Goal: Check status: Check status

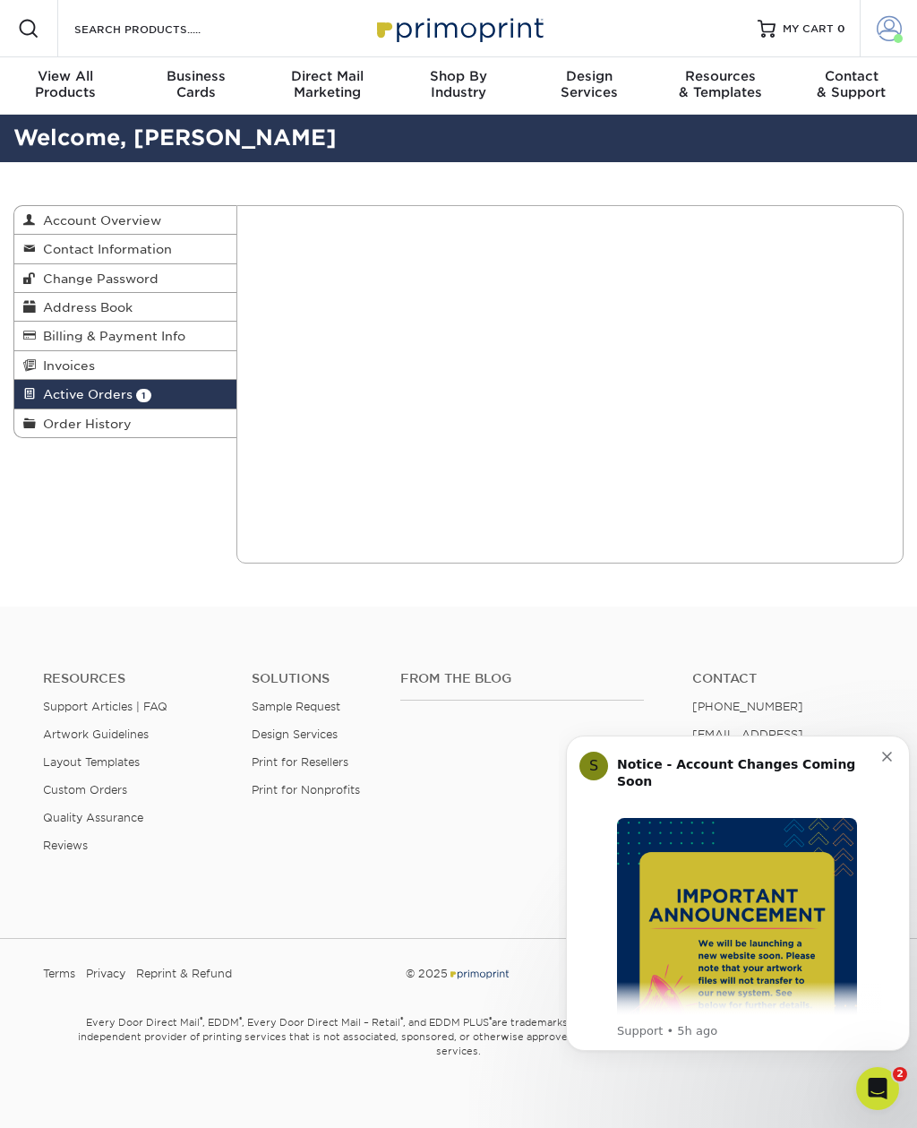
click at [885, 27] on span at bounding box center [889, 28] width 25 height 25
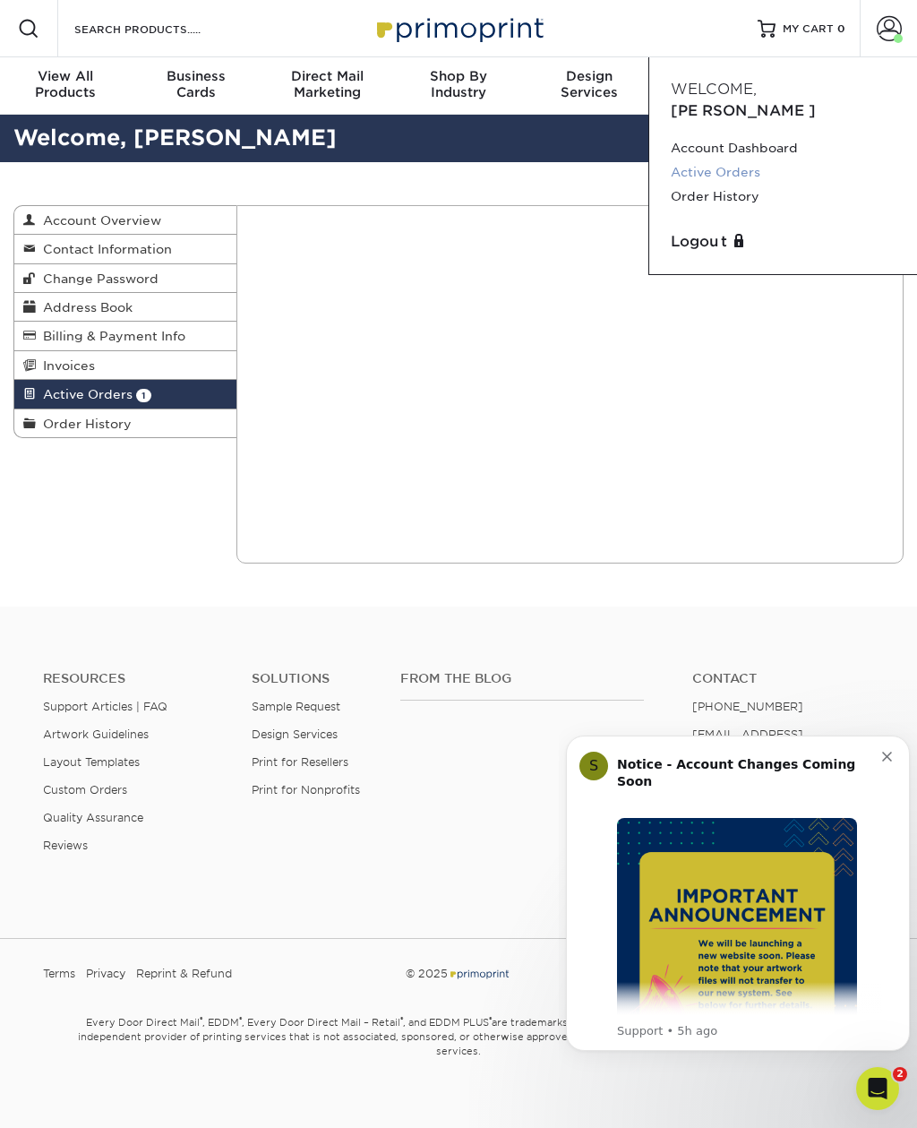
click at [743, 160] on link "Active Orders" at bounding box center [783, 172] width 225 height 24
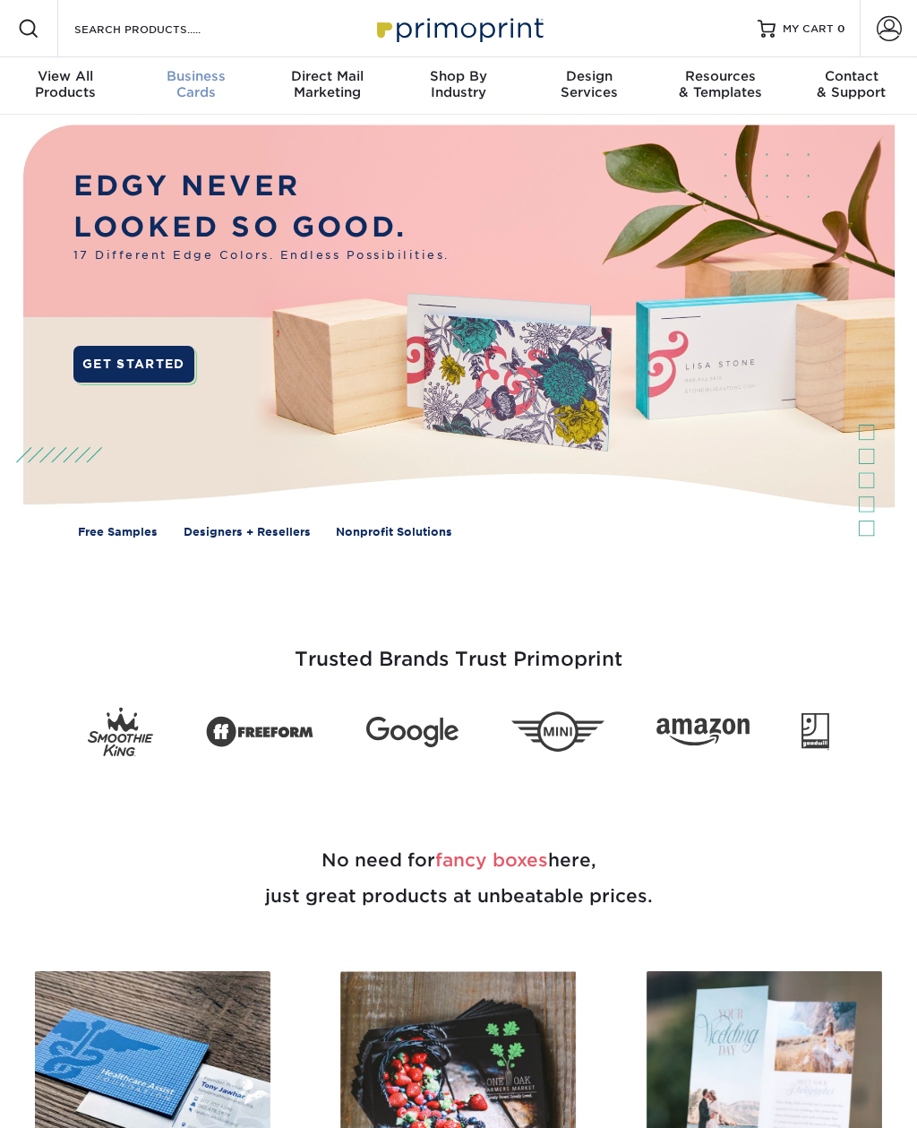
click at [204, 85] on div "Business Cards" at bounding box center [196, 84] width 131 height 32
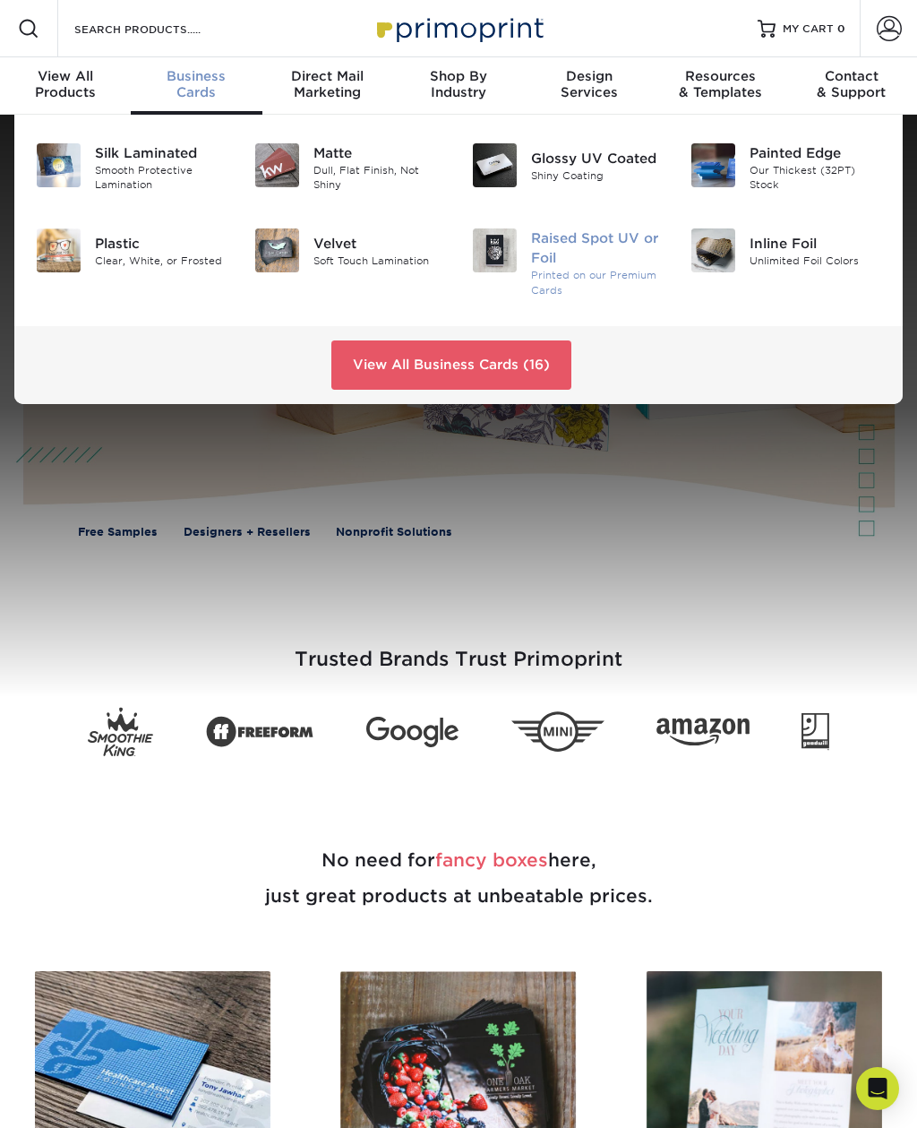
click at [553, 253] on div "Raised Spot UV or Foil" at bounding box center [597, 247] width 132 height 39
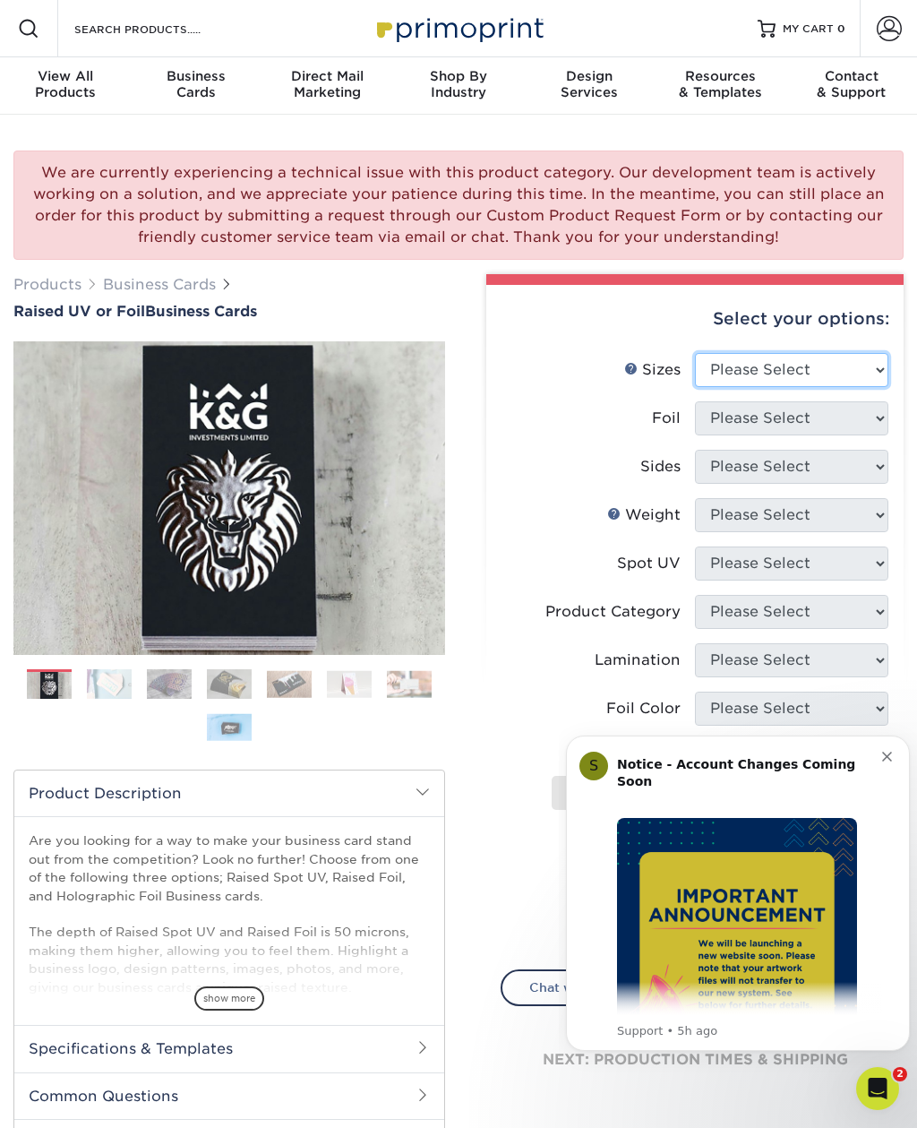
click at [873, 361] on select "Please Select 2" x 3.5" - Standard" at bounding box center [791, 370] width 193 height 34
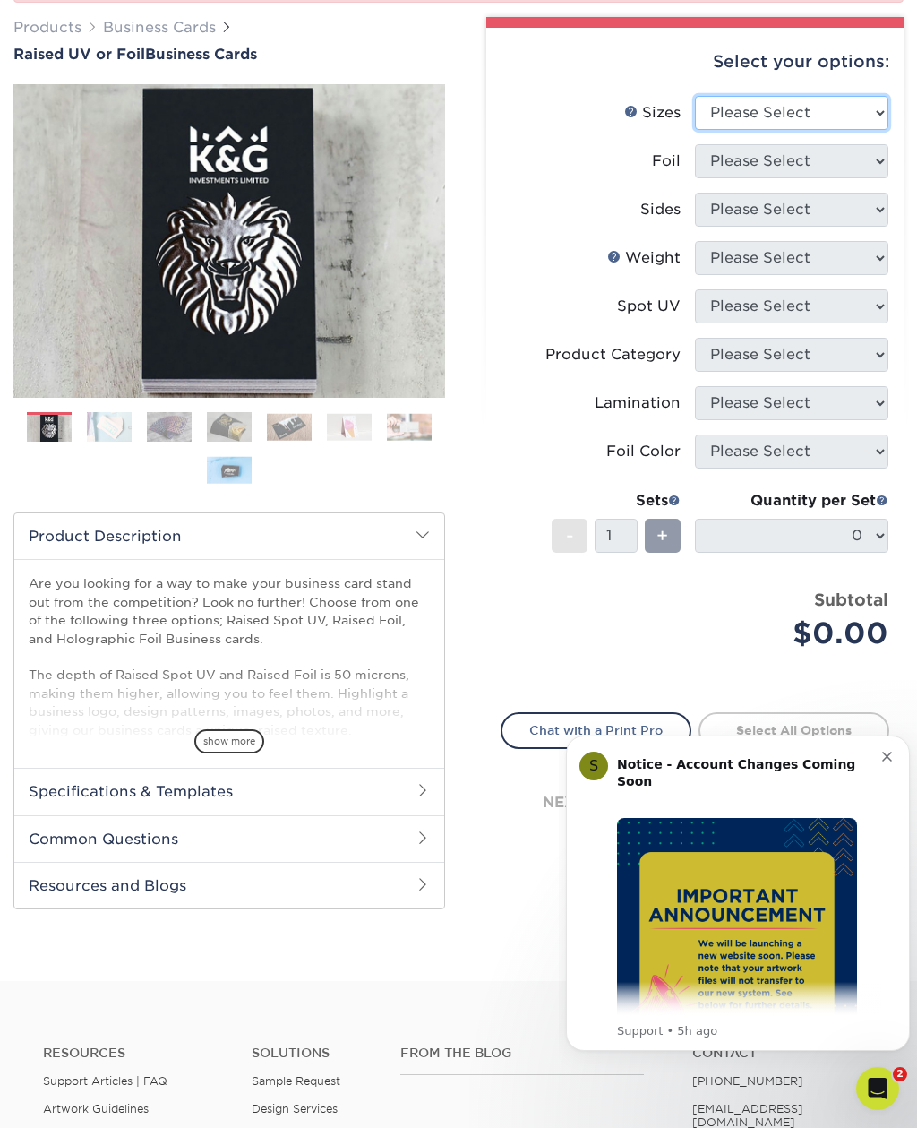
scroll to position [572, 0]
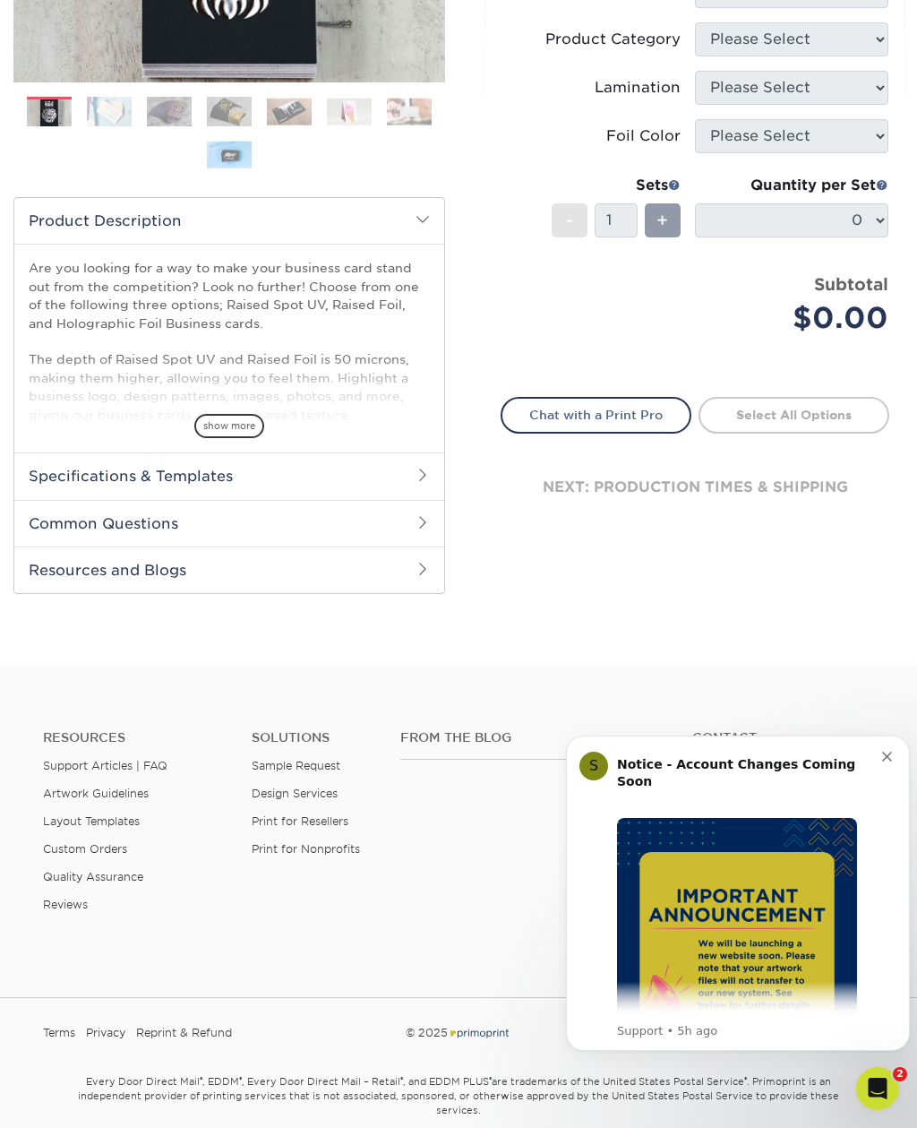
click at [391, 459] on h2 "Specifications & Templates" at bounding box center [229, 475] width 430 height 47
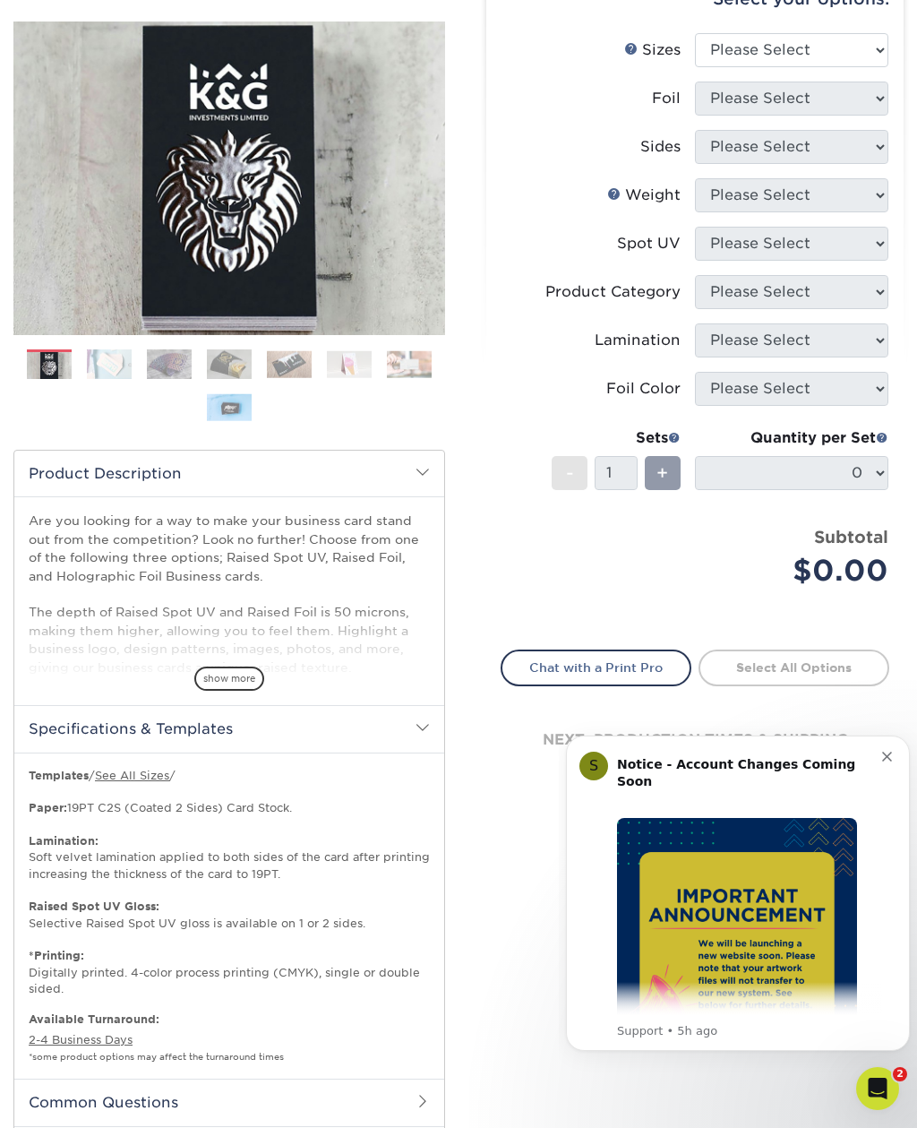
scroll to position [319, 0]
click at [254, 661] on div "show more" at bounding box center [229, 649] width 401 height 86
click at [254, 672] on span "show more" at bounding box center [229, 678] width 70 height 24
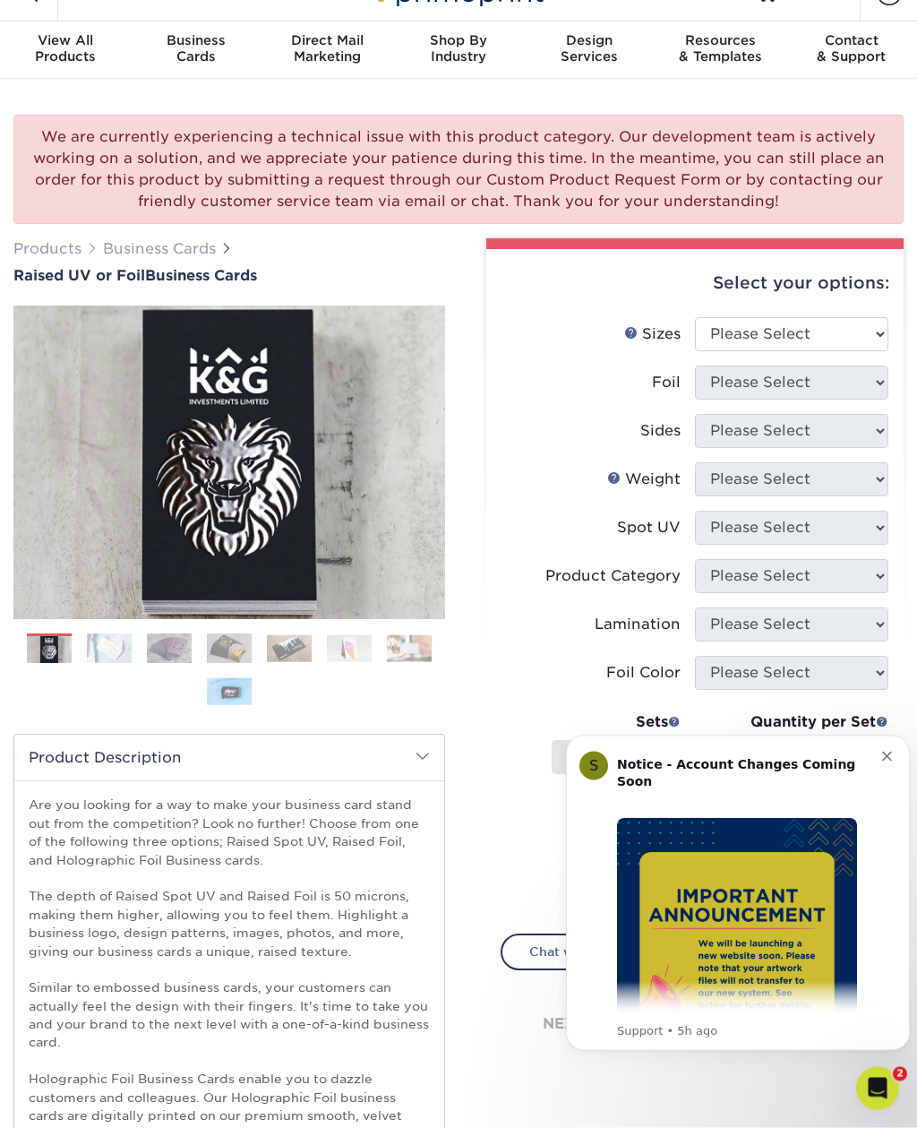
scroll to position [0, 0]
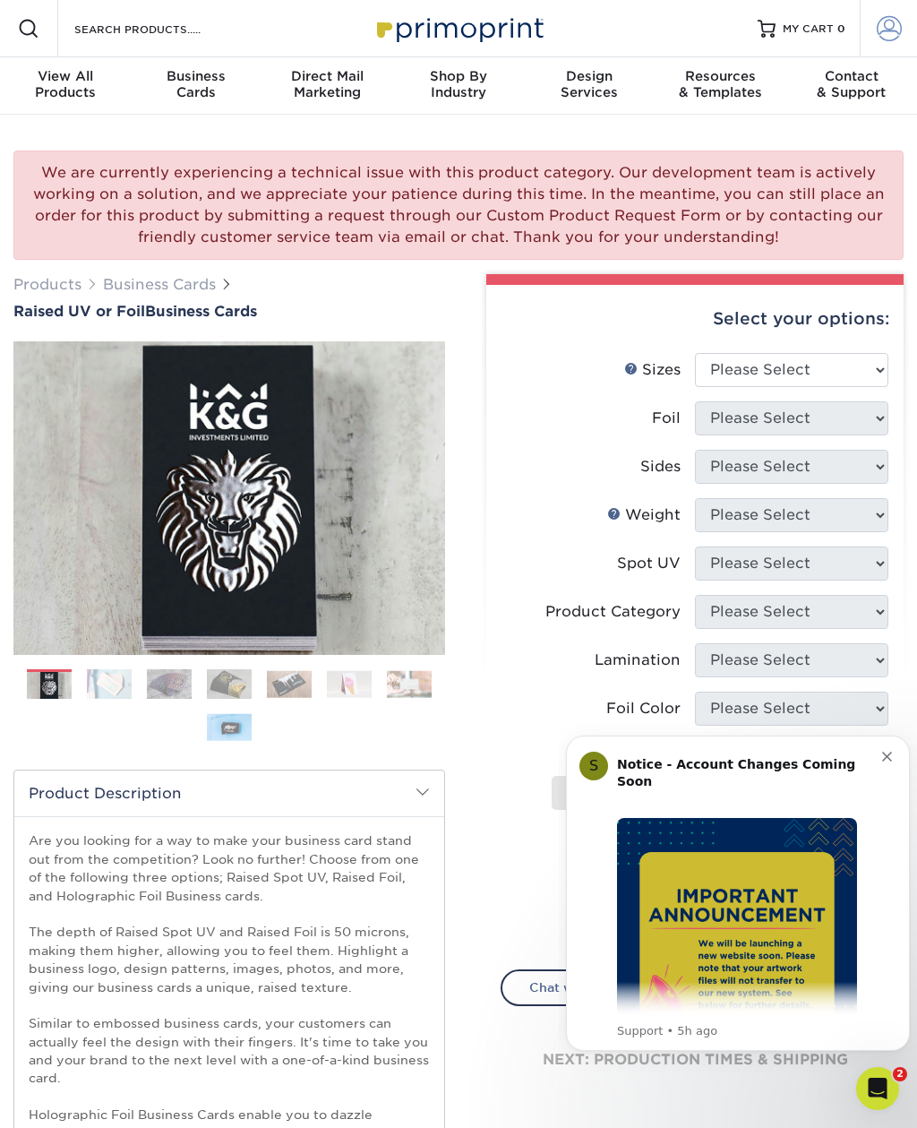
click at [888, 36] on span at bounding box center [889, 28] width 25 height 25
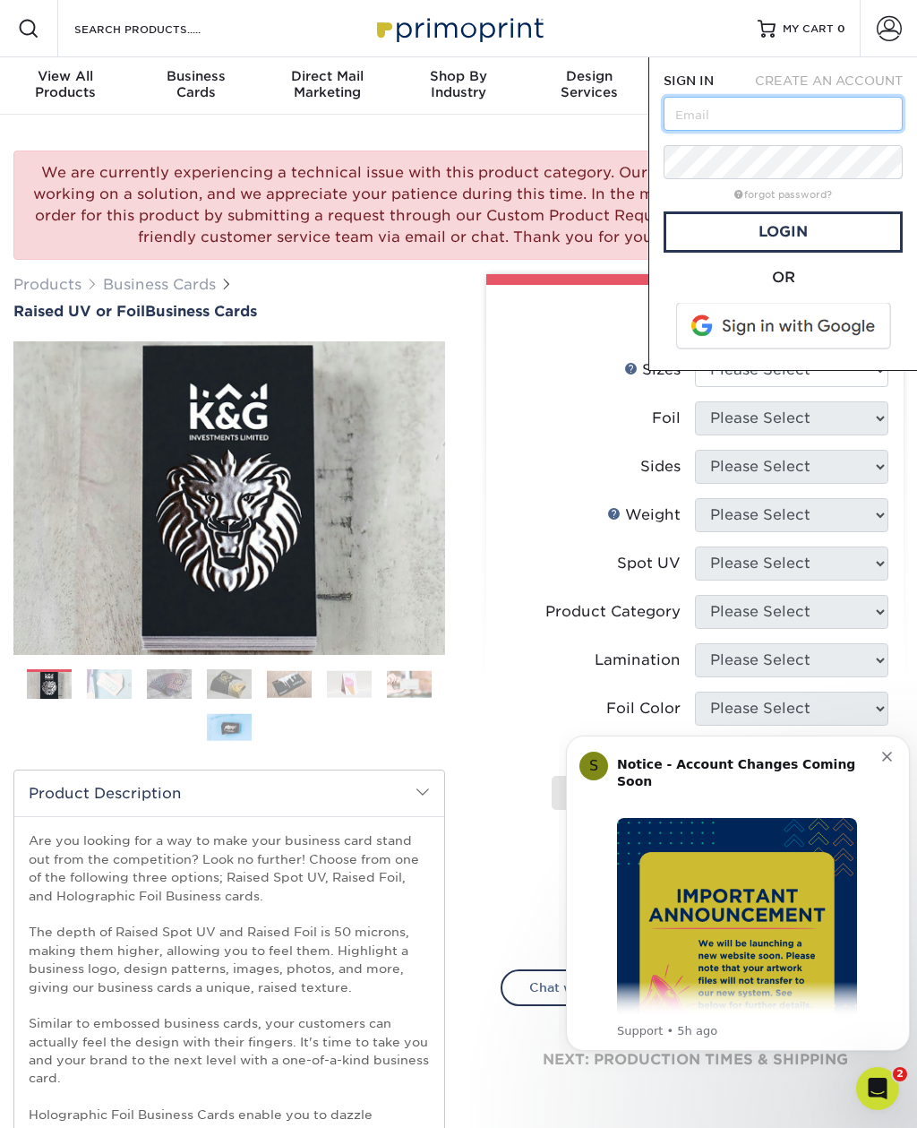
click at [800, 121] on input "text" at bounding box center [783, 114] width 239 height 34
type input "[EMAIL_ADDRESS][DOMAIN_NAME]"
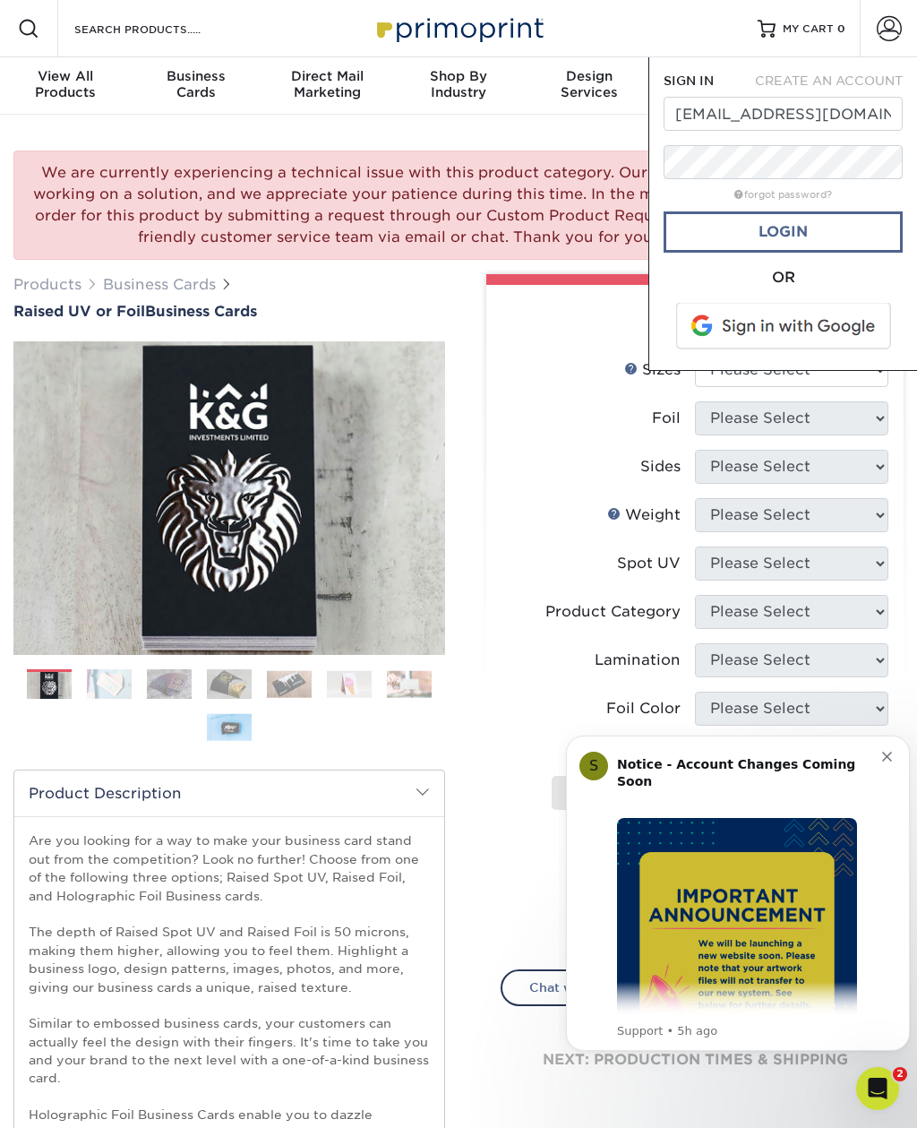
click at [843, 242] on link "Login" at bounding box center [783, 231] width 239 height 41
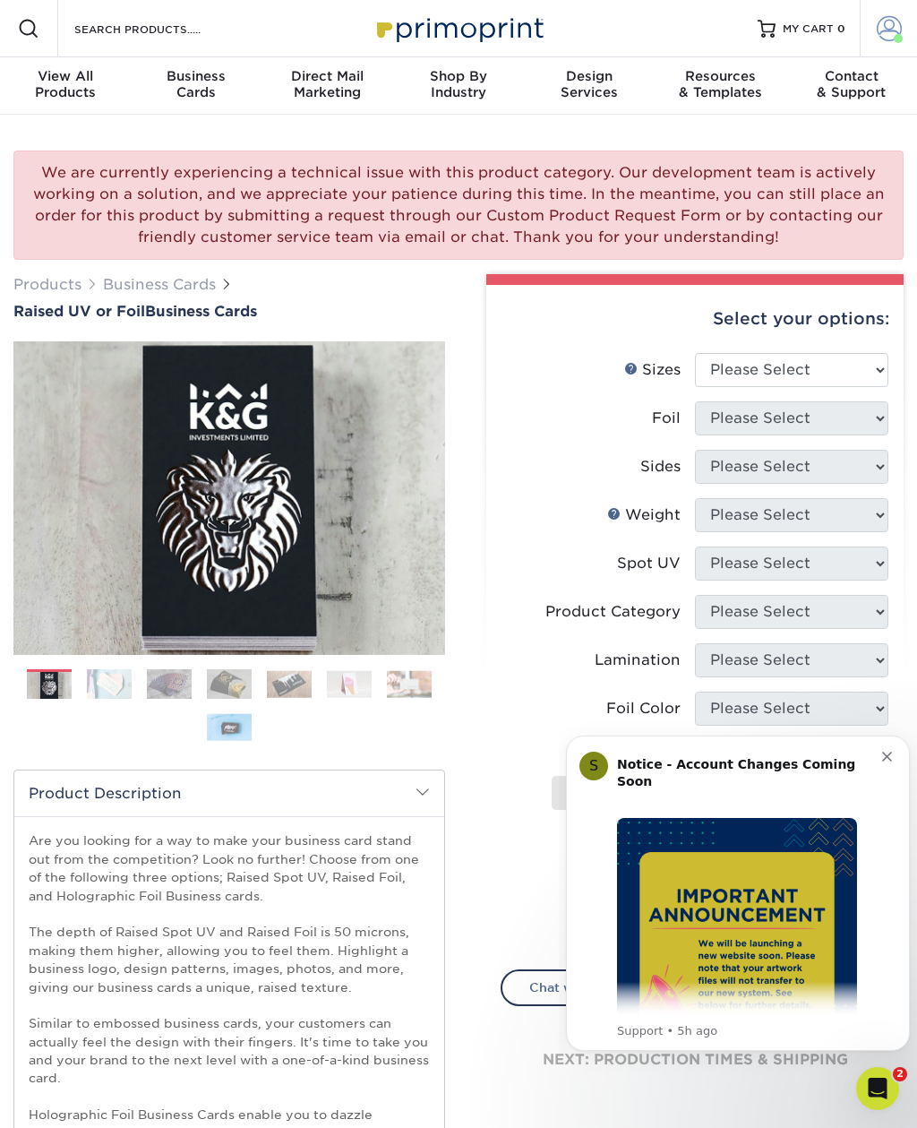
click at [886, 29] on span at bounding box center [889, 28] width 25 height 25
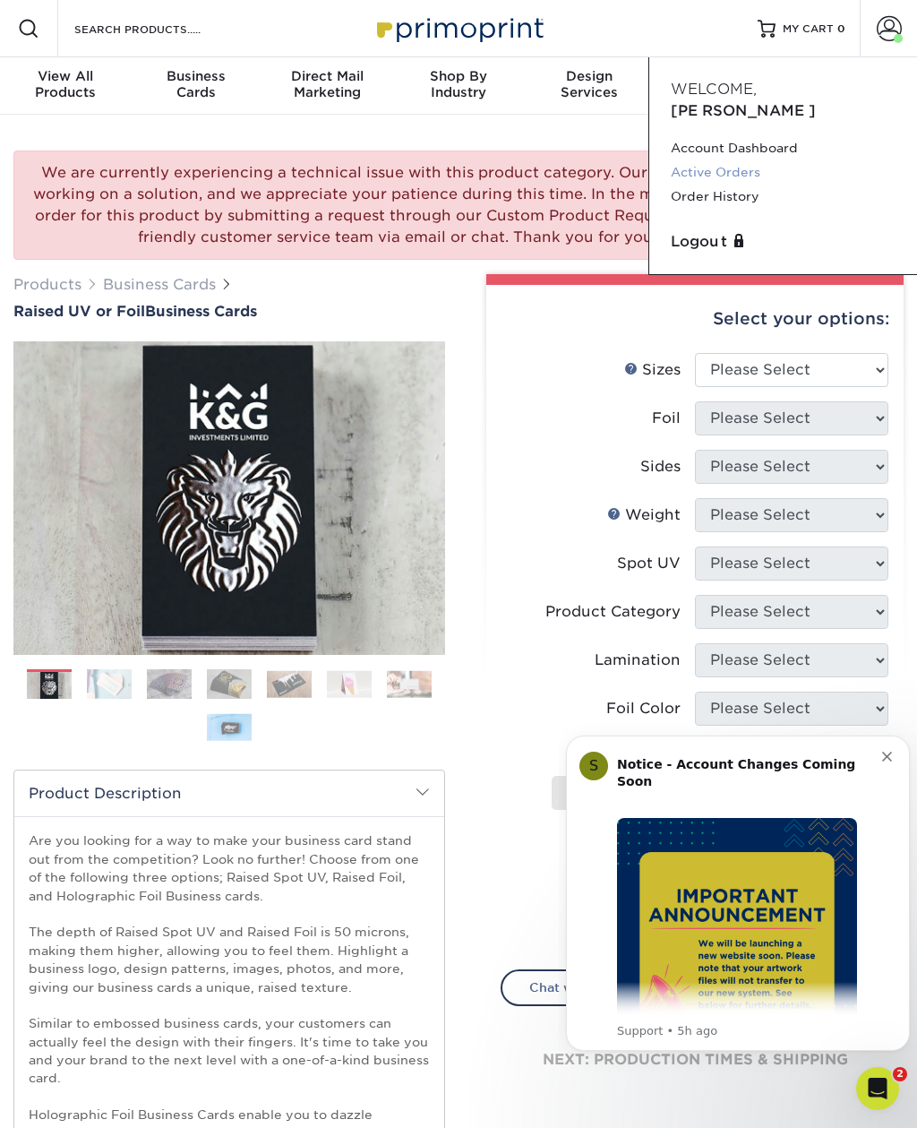
click at [765, 160] on link "Active Orders" at bounding box center [783, 172] width 225 height 24
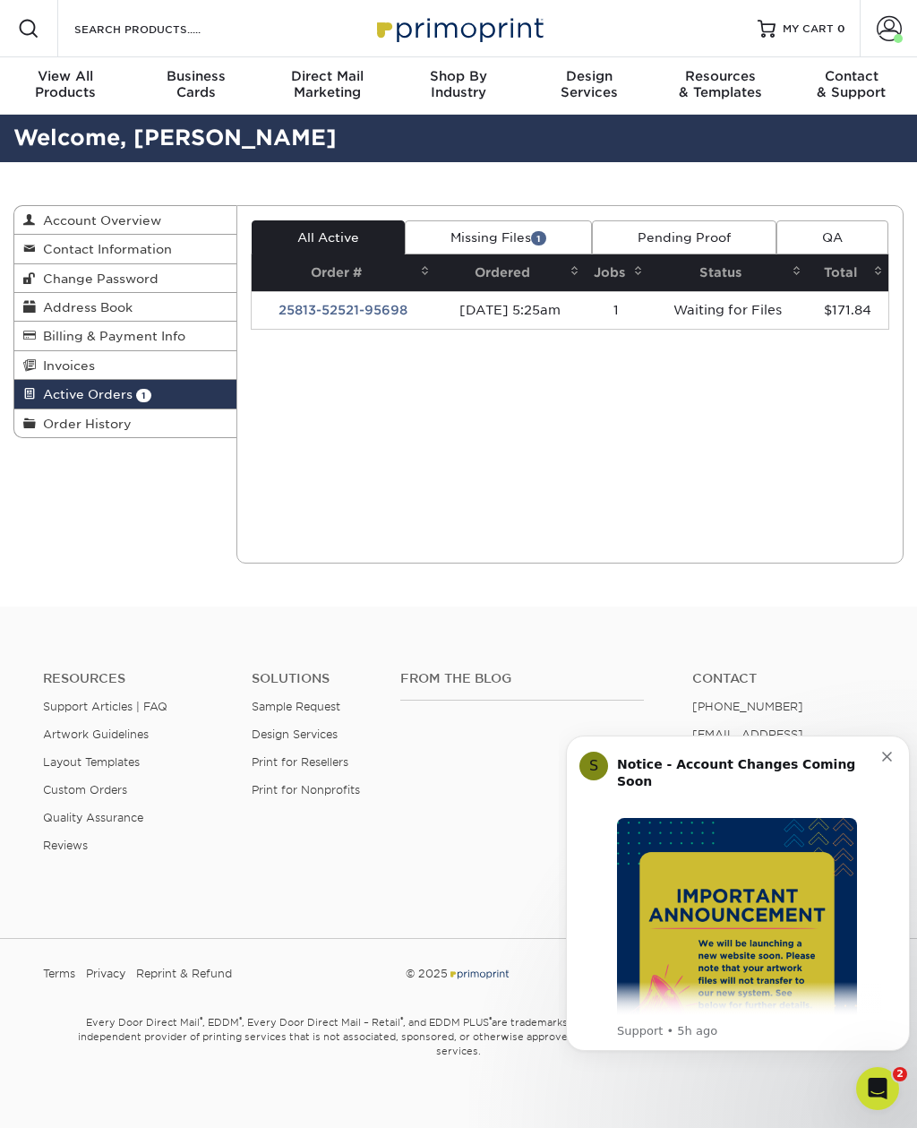
click at [539, 238] on span "1" at bounding box center [538, 237] width 15 height 13
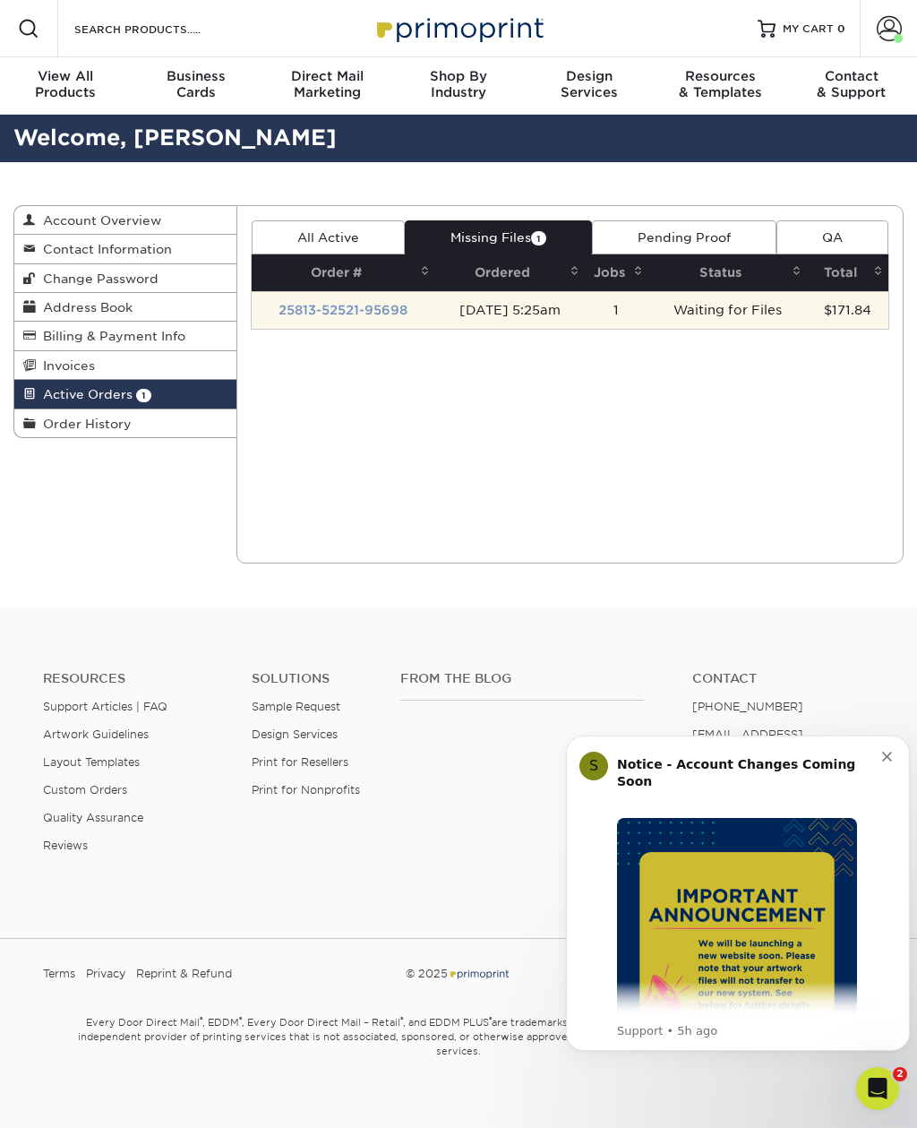
click at [381, 303] on link "25813-52521-95698" at bounding box center [343, 310] width 129 height 14
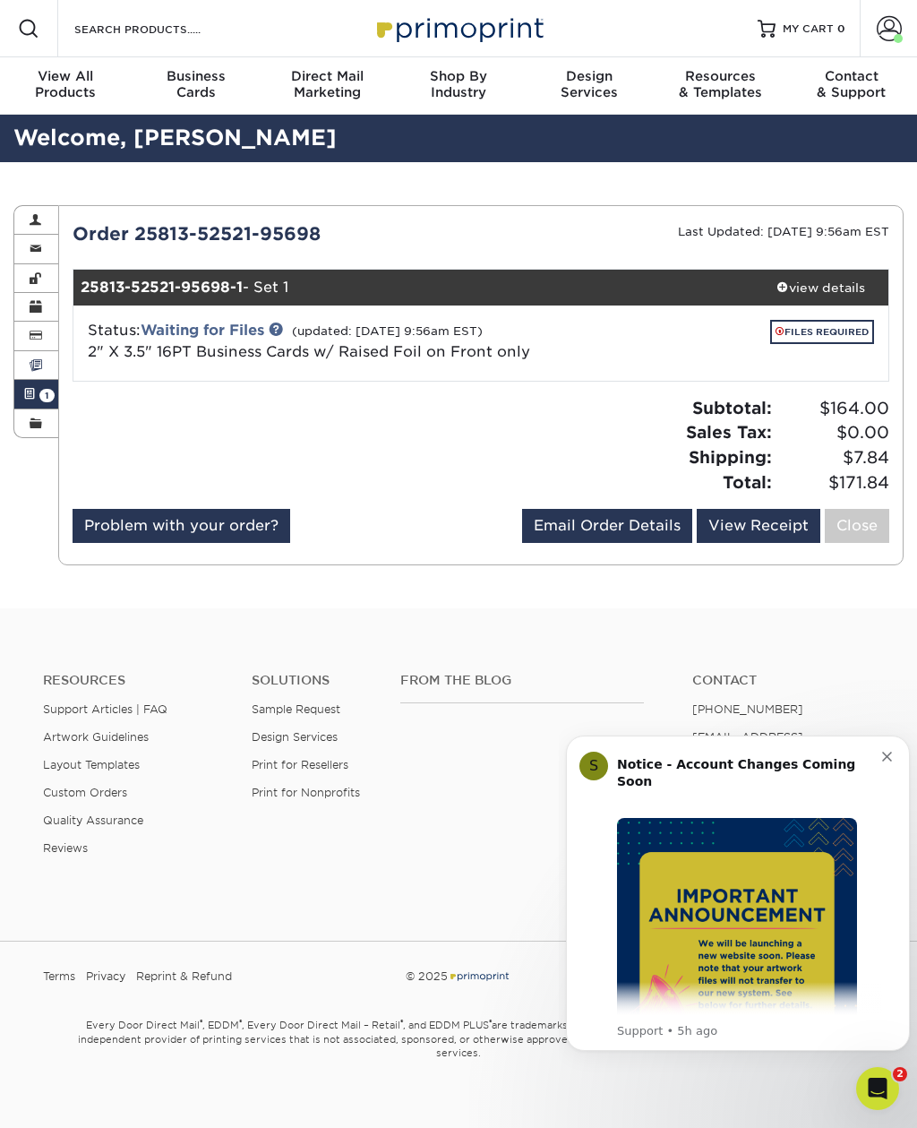
click at [42, 364] on span at bounding box center [36, 365] width 13 height 14
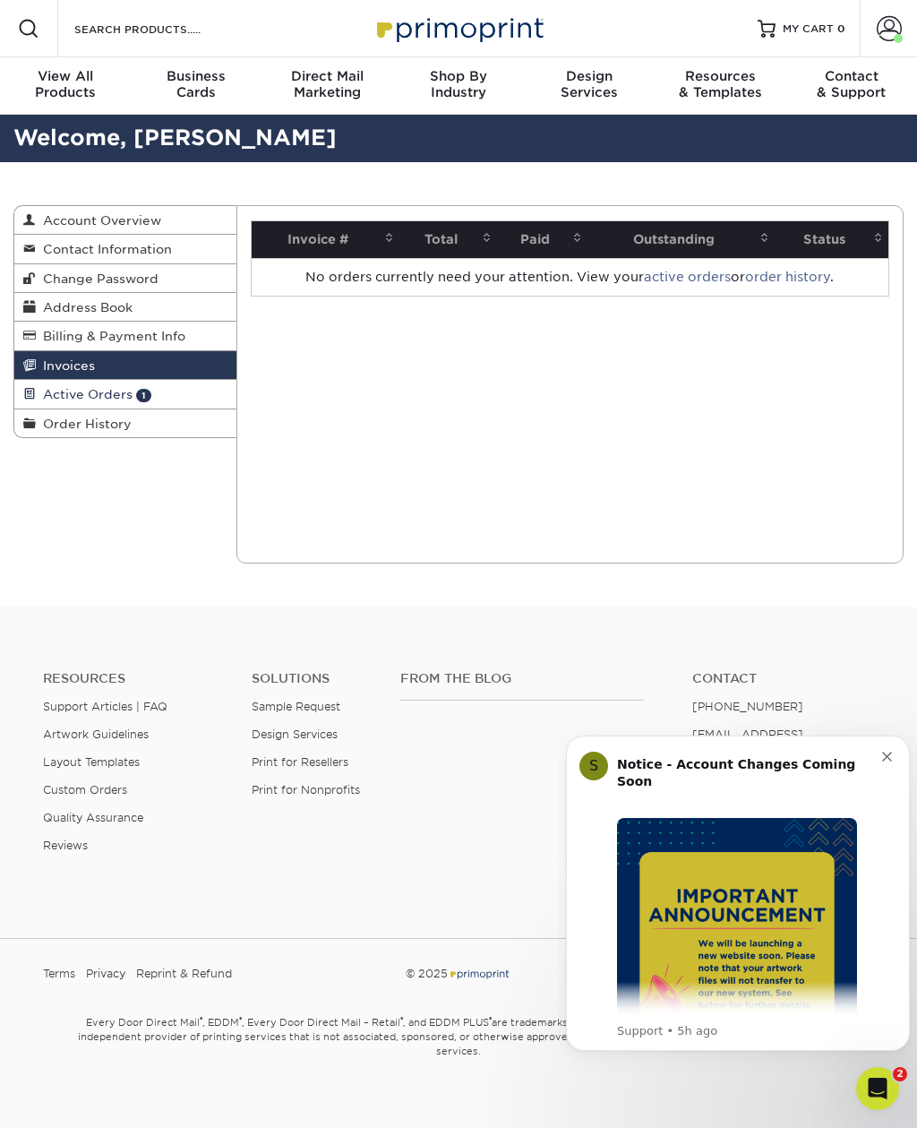
click at [180, 402] on link "Active Orders 1" at bounding box center [125, 394] width 222 height 29
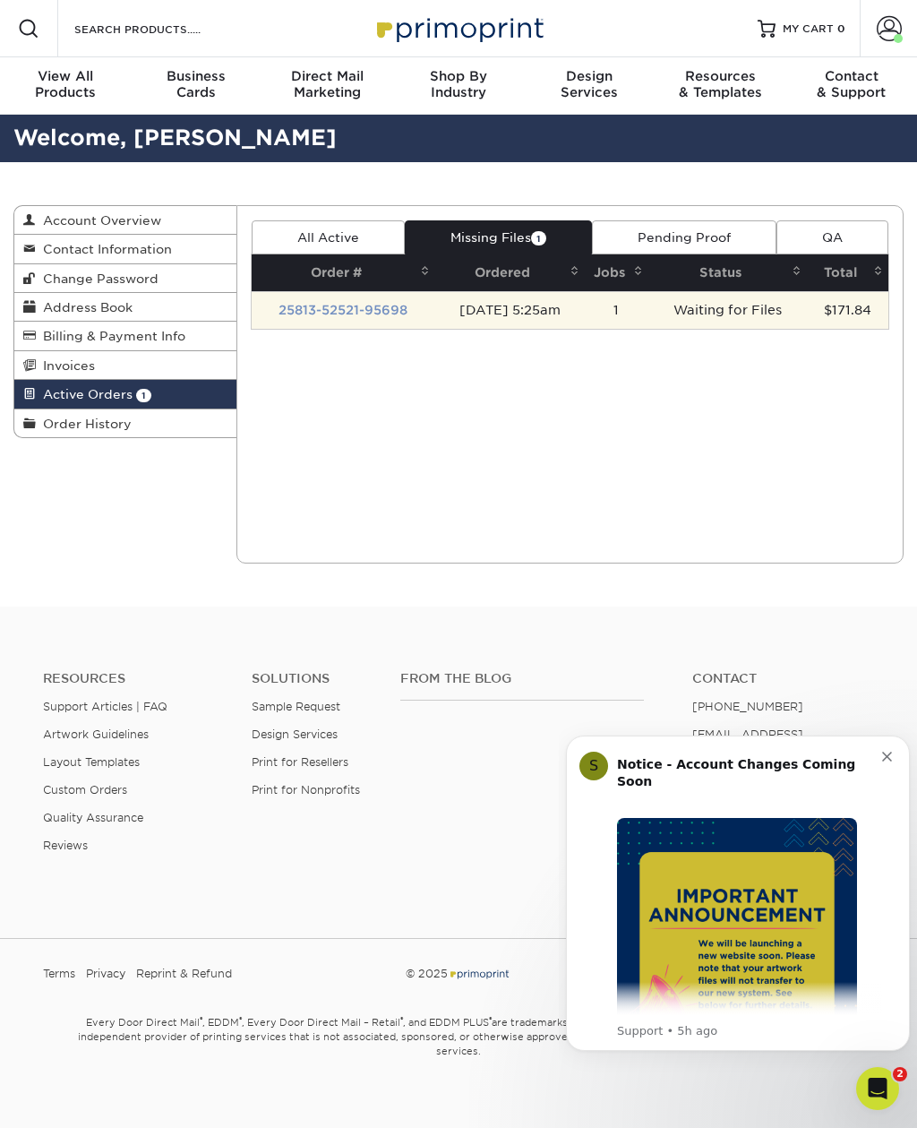
click at [340, 305] on link "25813-52521-95698" at bounding box center [343, 310] width 129 height 14
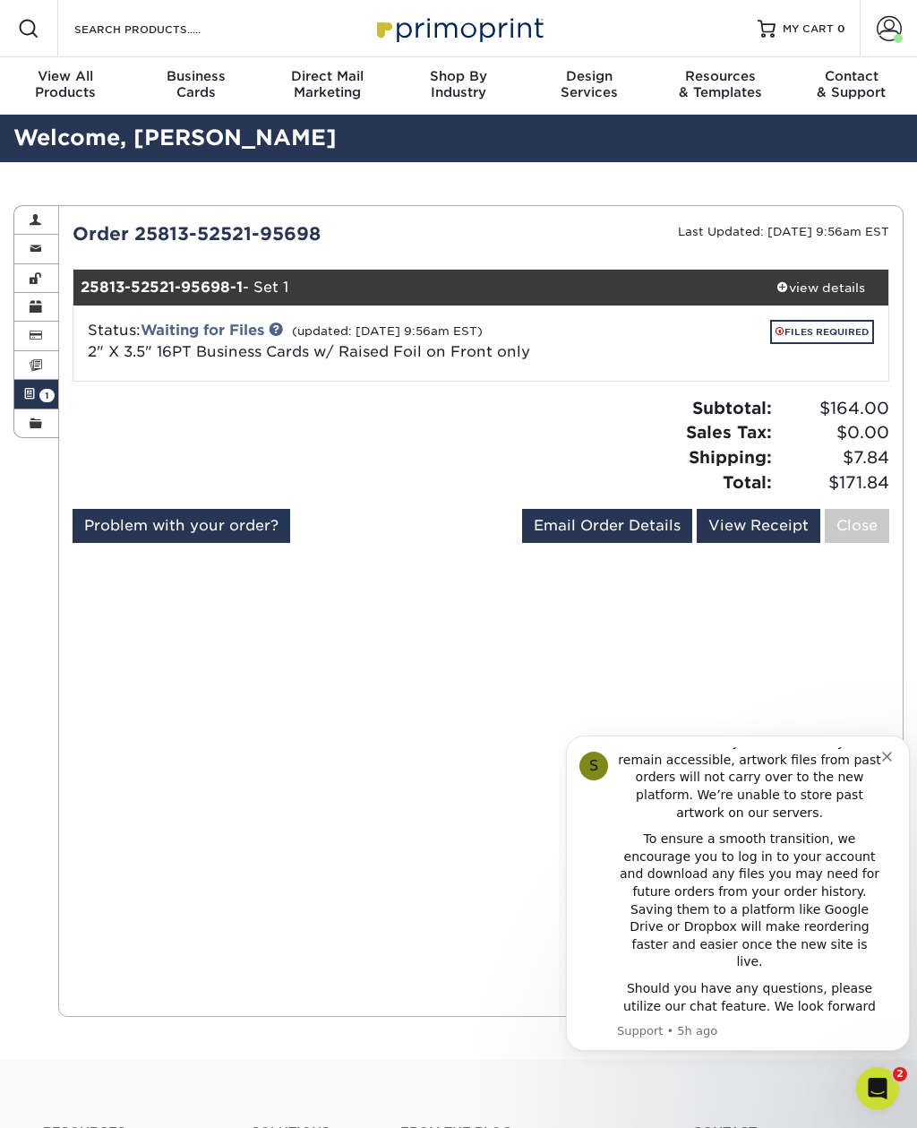
scroll to position [348, 0]
click at [881, 757] on div "Past Order Files Will Not Transfer: While your order history will remain access…" at bounding box center [749, 771] width 265 height 106
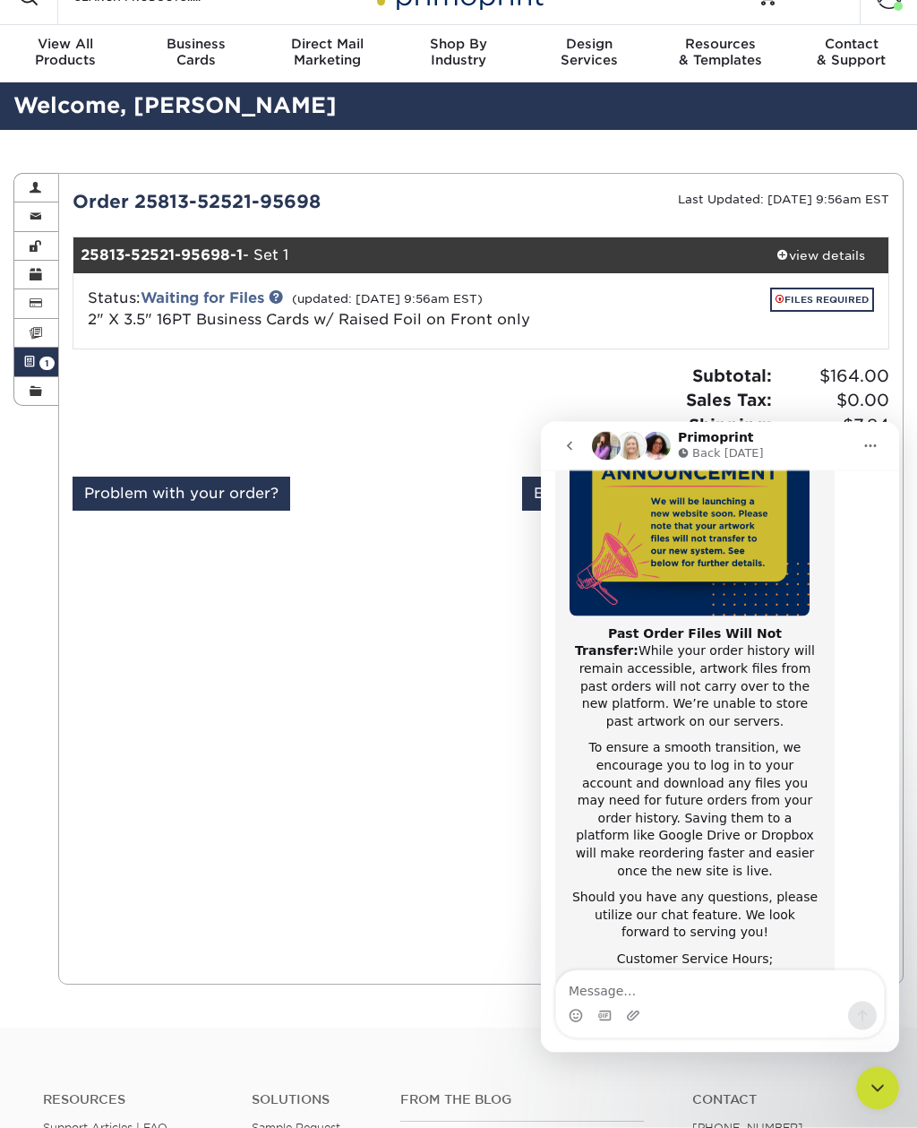
scroll to position [32, 0]
click at [578, 446] on button "go back" at bounding box center [570, 446] width 34 height 34
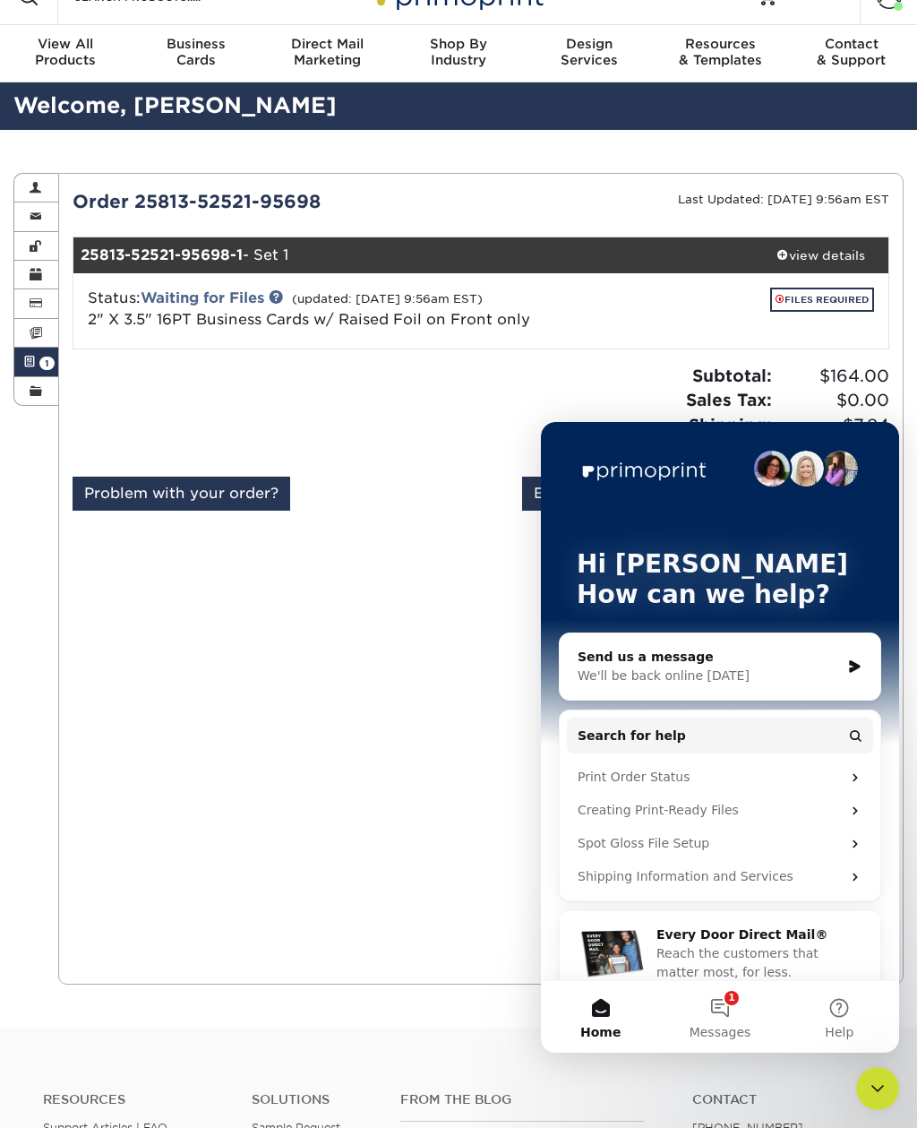
scroll to position [0, 0]
click at [888, 1078] on icon "Close Intercom Messenger" at bounding box center [877, 1088] width 21 height 21
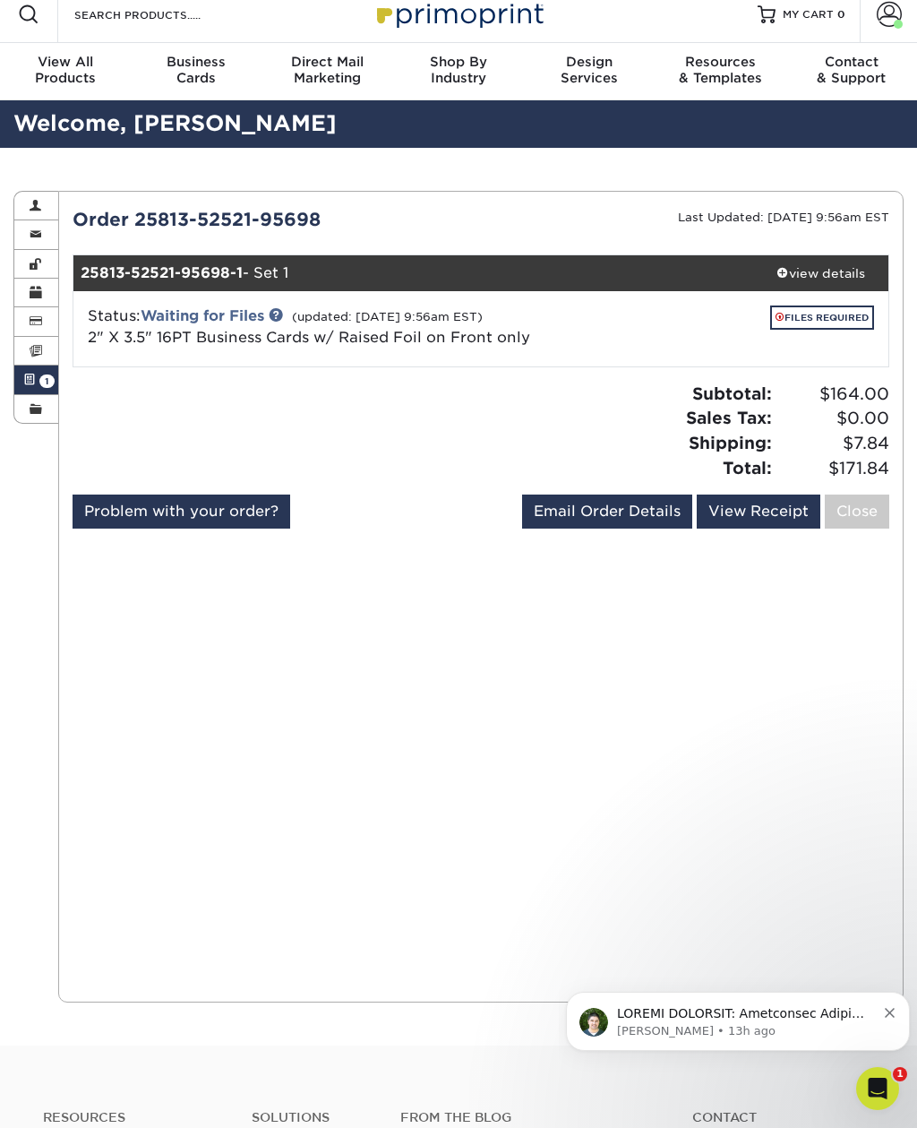
scroll to position [13, 0]
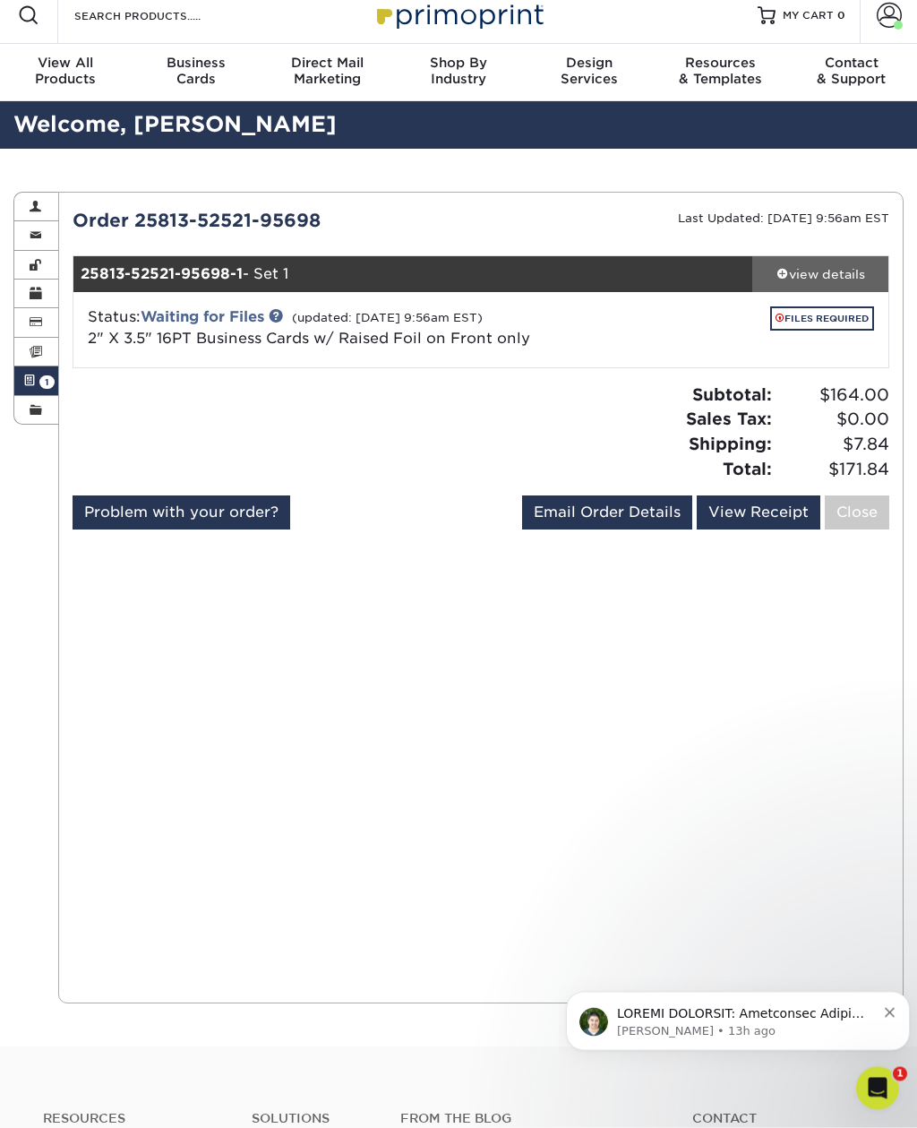
click at [843, 279] on div "view details" at bounding box center [820, 275] width 136 height 18
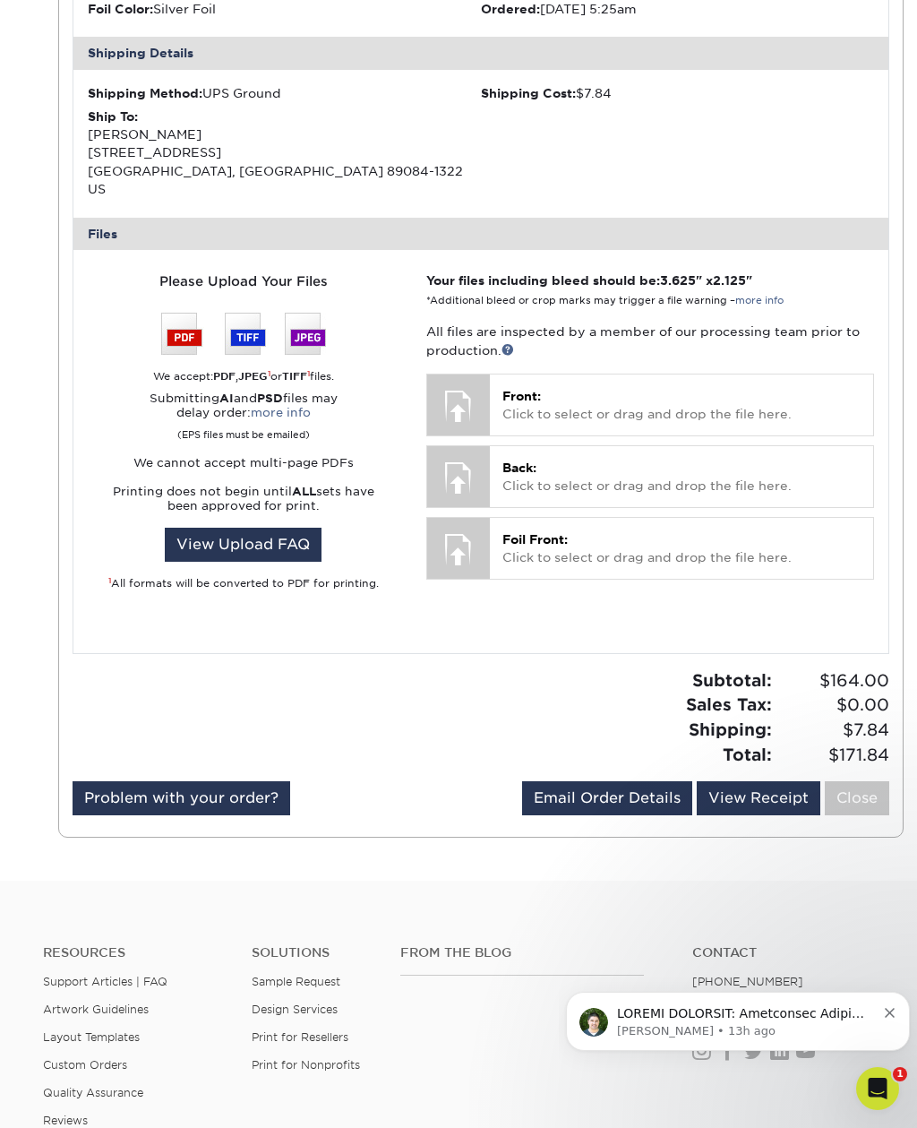
scroll to position [0, 0]
